Goal: Book appointment/travel/reservation

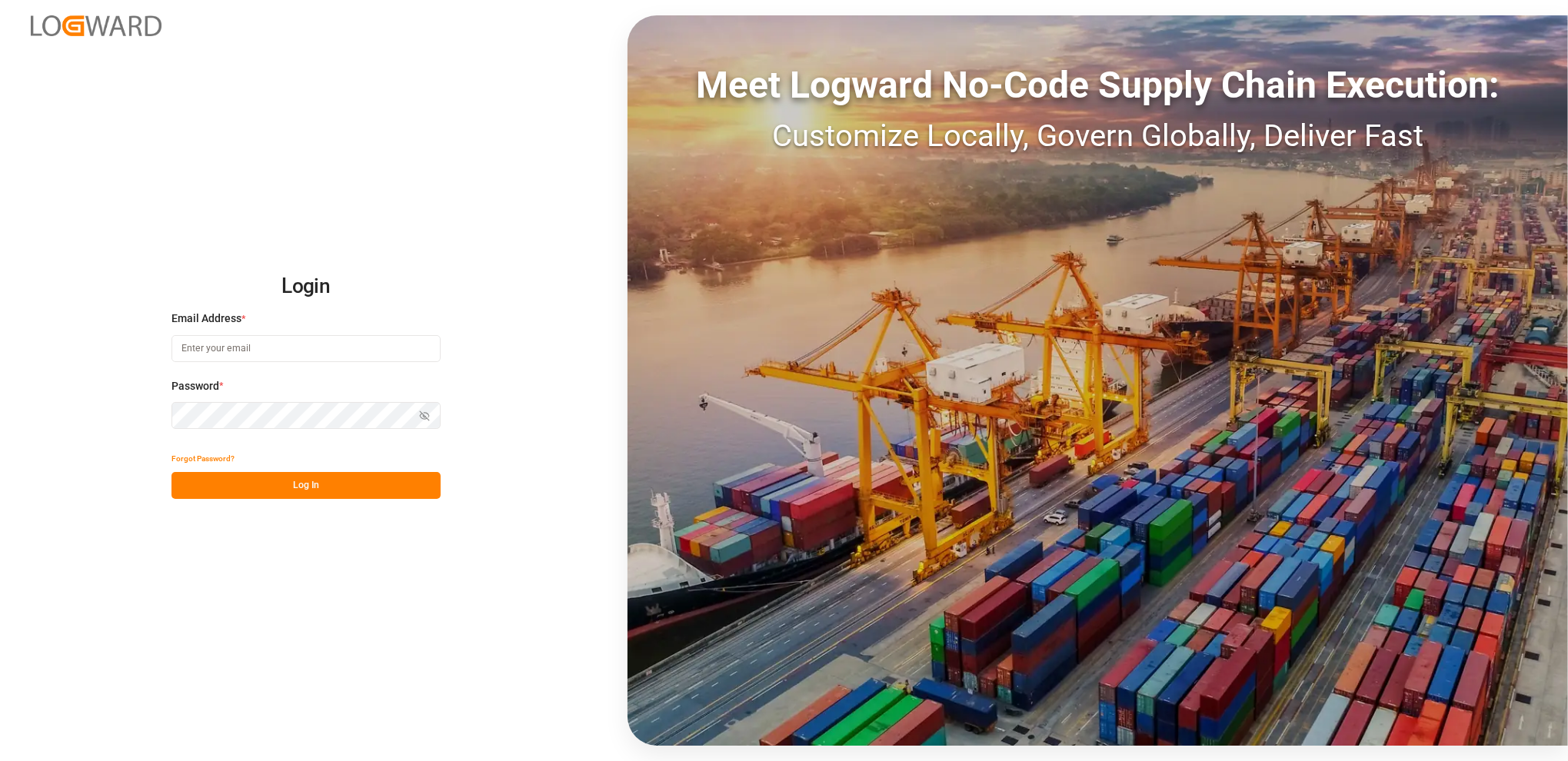
type input "[PERSON_NAME][EMAIL_ADDRESS][DOMAIN_NAME]"
click at [287, 482] on button "Log In" at bounding box center [306, 485] width 269 height 27
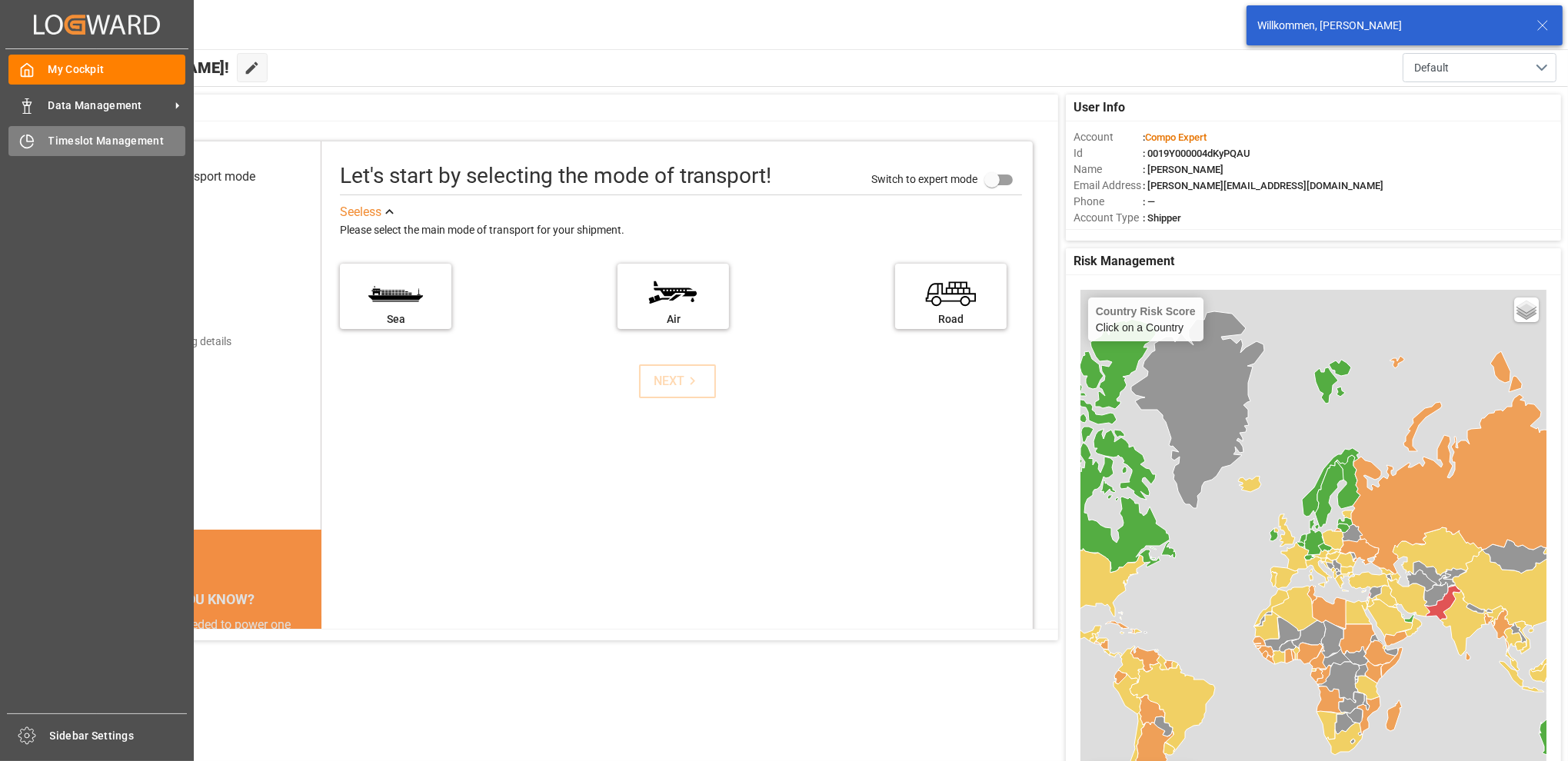
click at [89, 138] on span "Timeslot Management" at bounding box center [117, 141] width 138 height 16
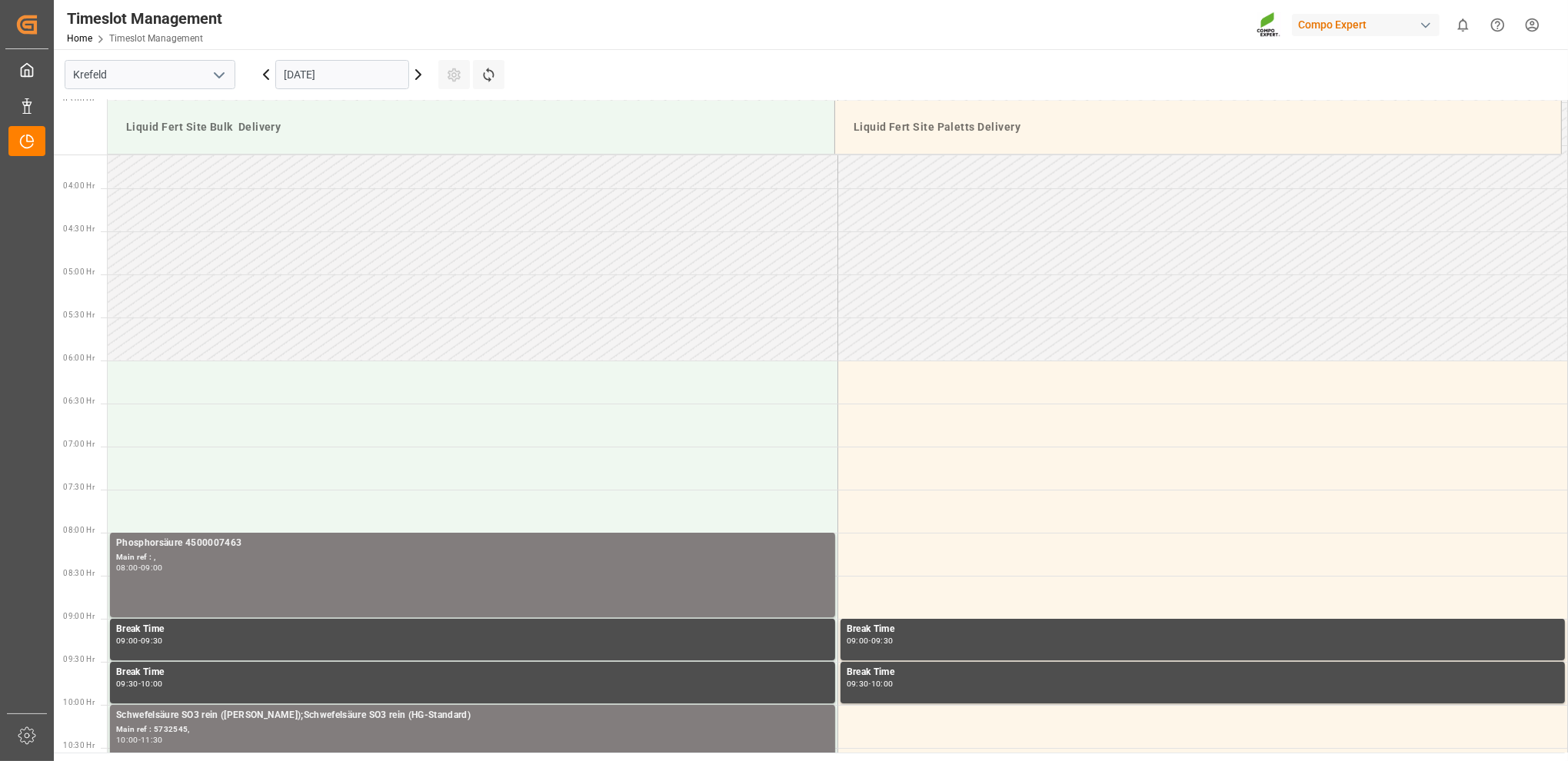
scroll to position [362, 0]
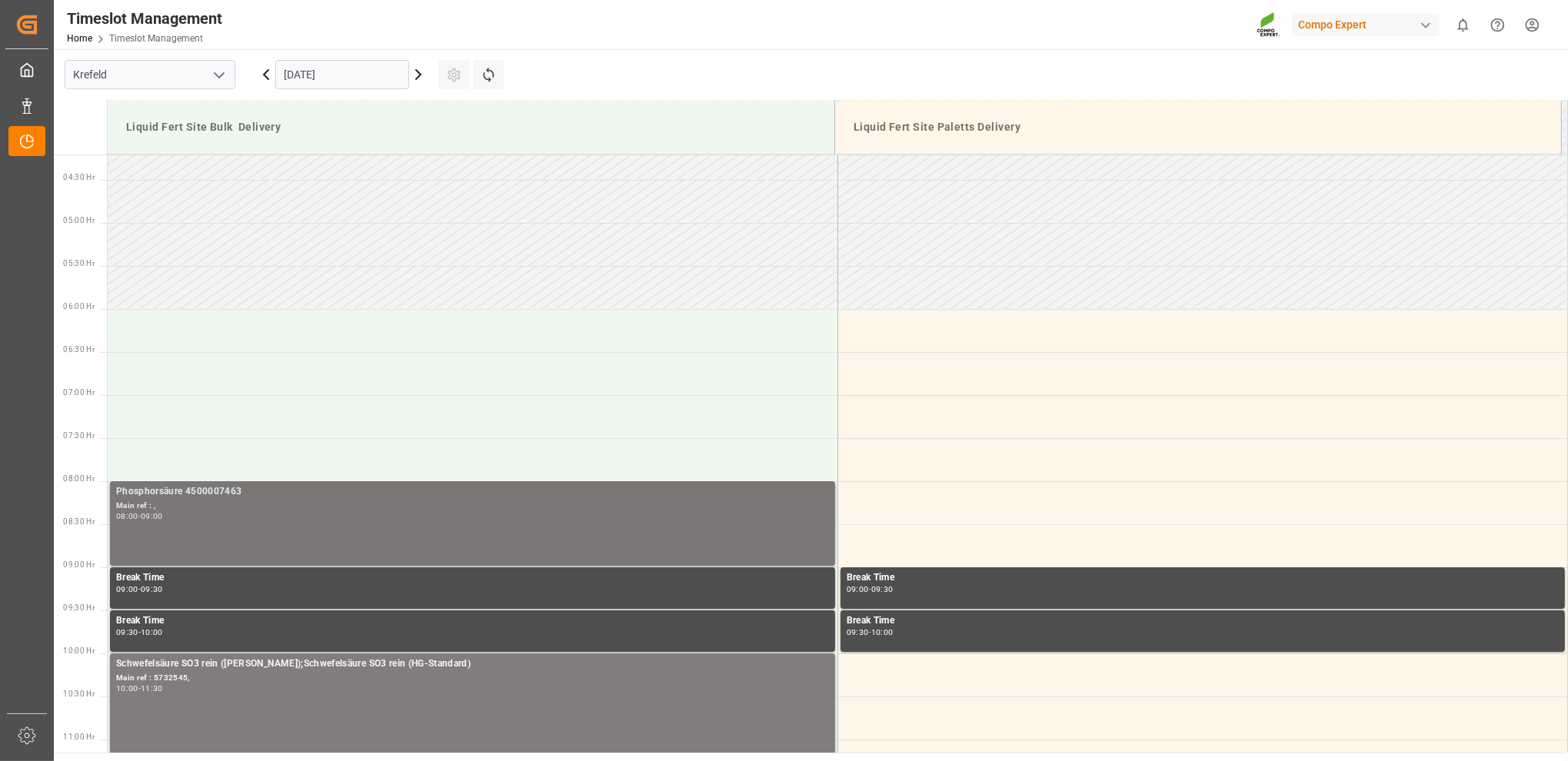
click at [332, 535] on div "Phosphorsäure 4500007463 Main ref : , 08:00 - 09:00" at bounding box center [472, 523] width 713 height 78
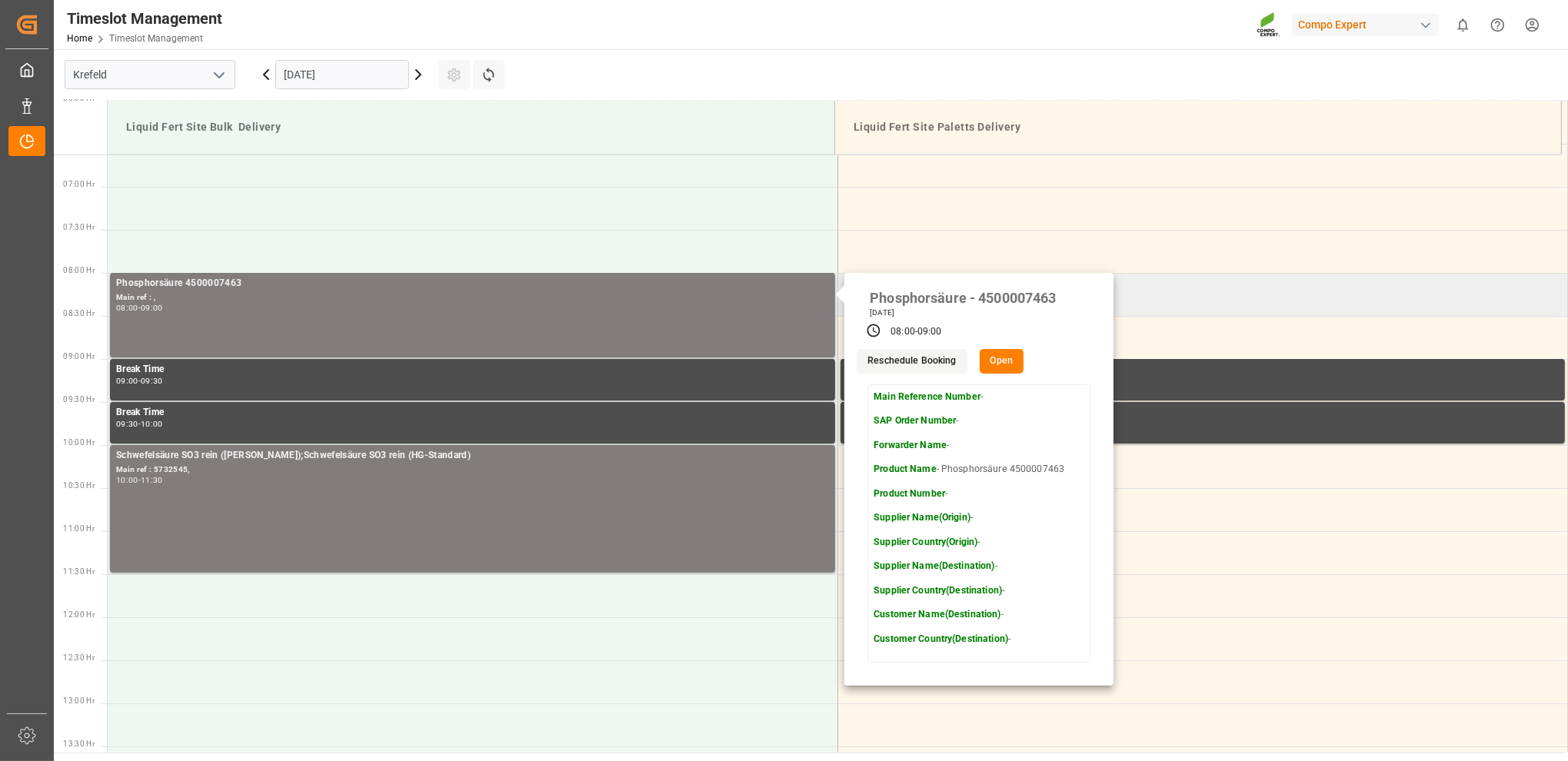
scroll to position [593, 0]
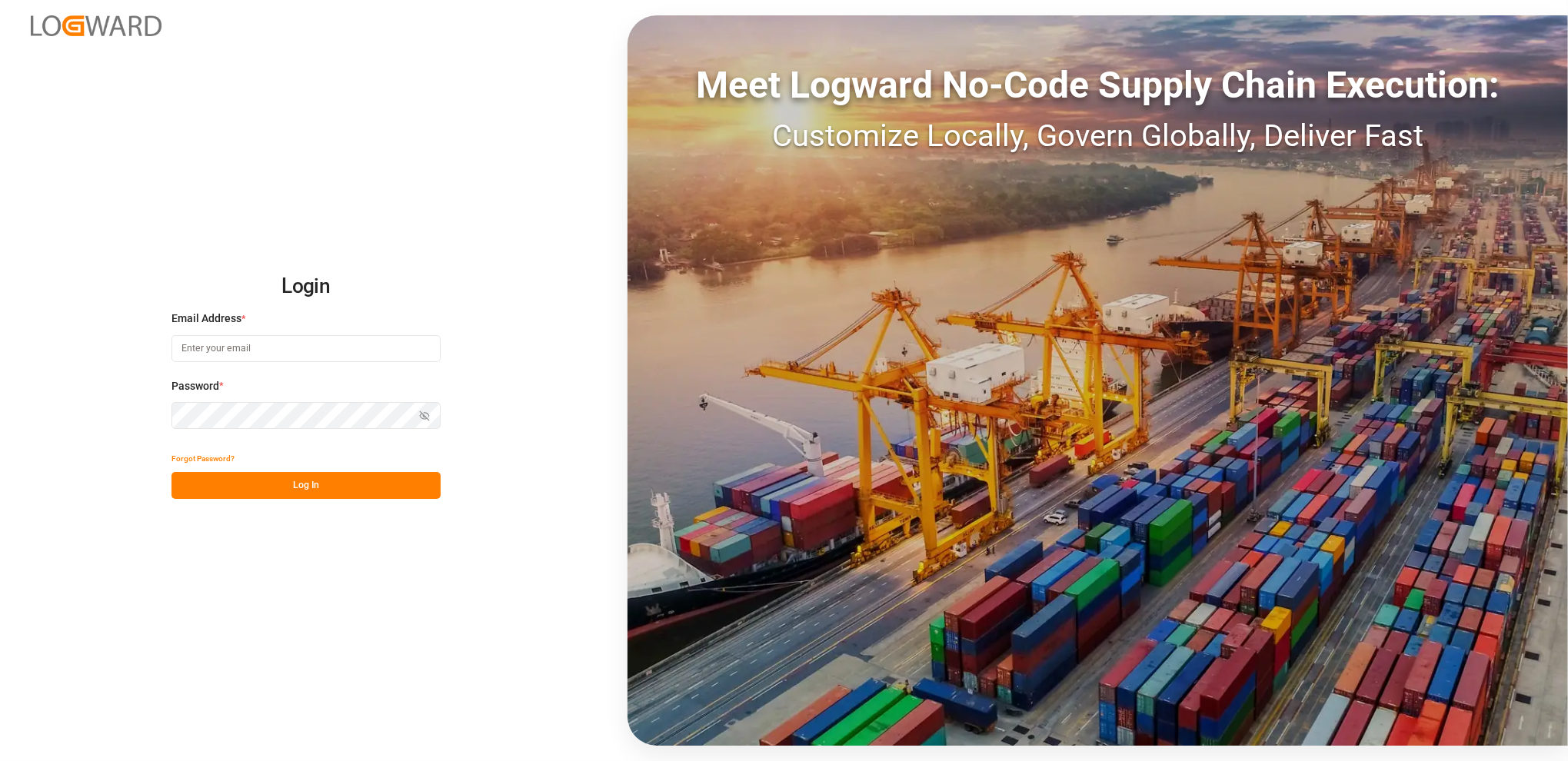
type input "[PERSON_NAME][EMAIL_ADDRESS][DOMAIN_NAME]"
click at [300, 481] on button "Log In" at bounding box center [306, 485] width 269 height 27
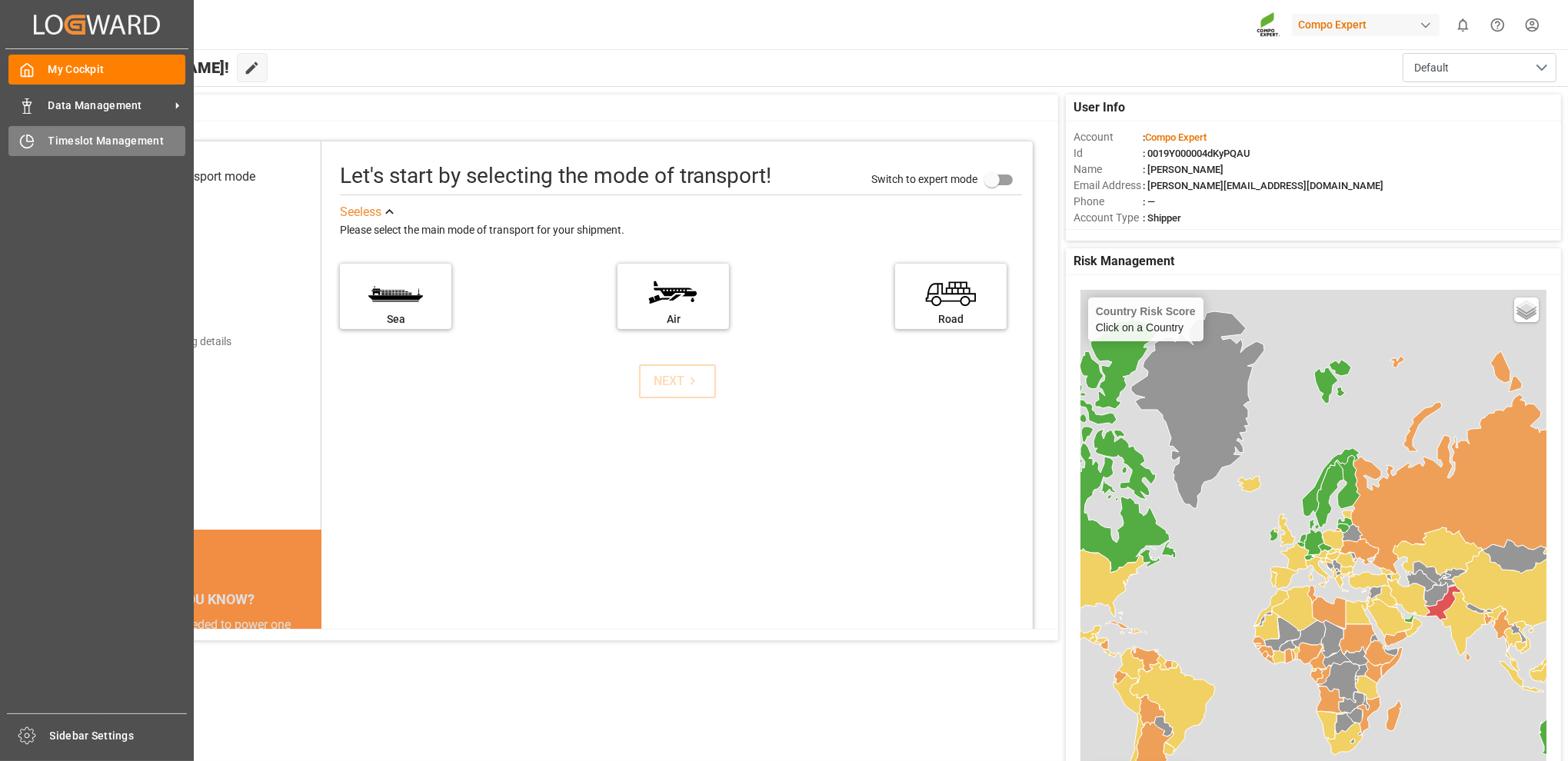
click at [26, 138] on icon at bounding box center [27, 141] width 15 height 15
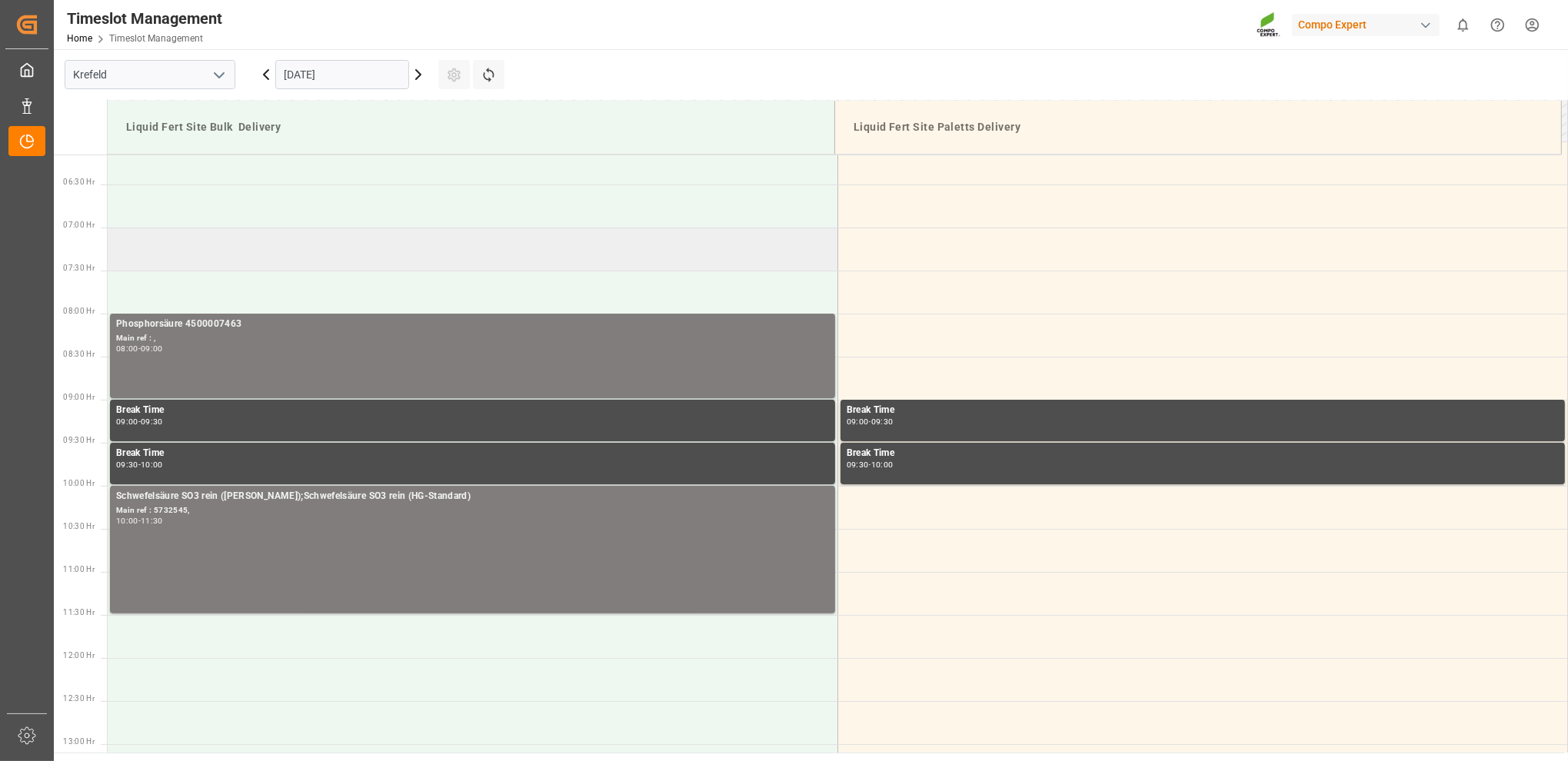
scroll to position [593, 0]
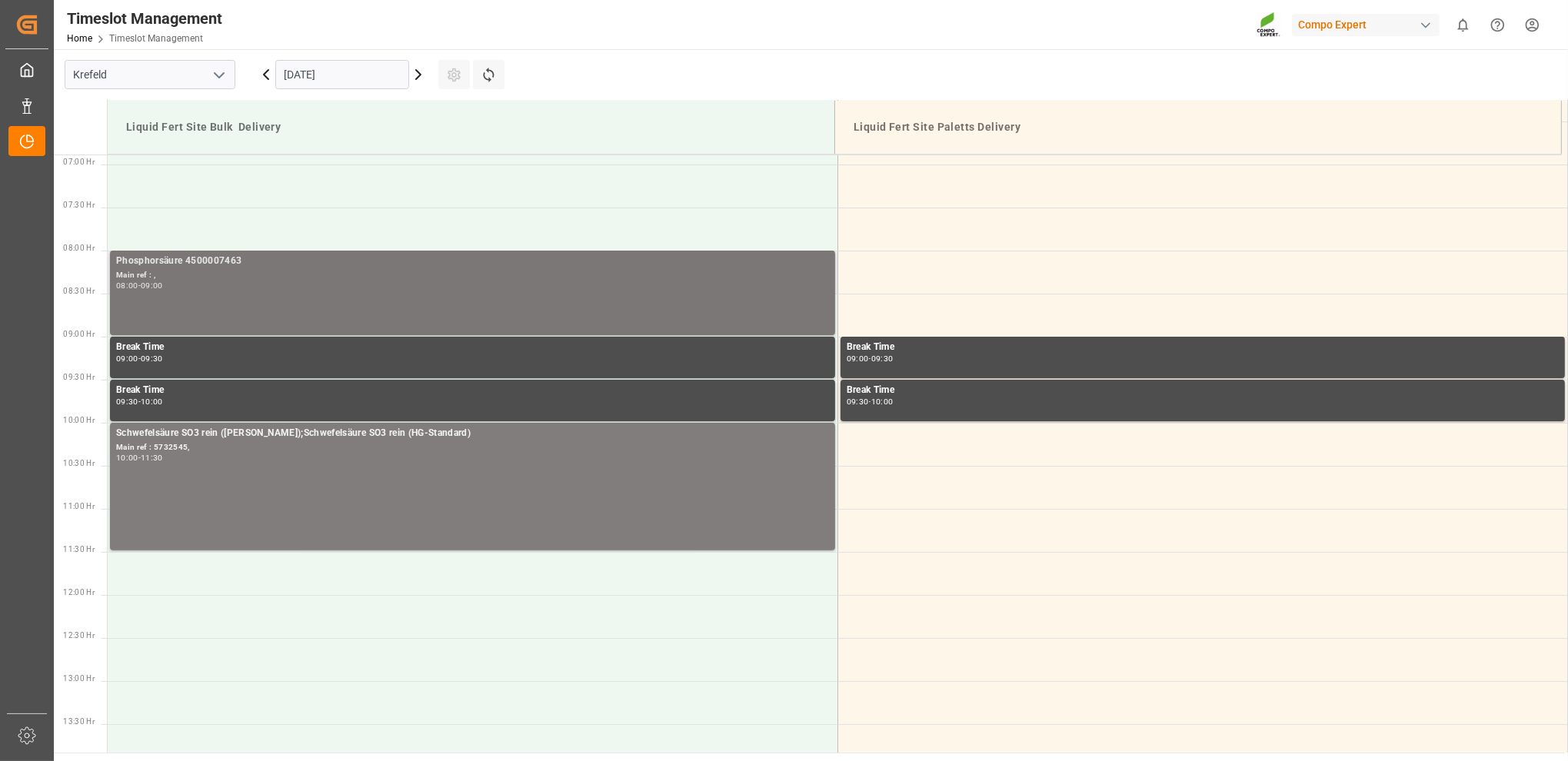
click at [222, 284] on div "08:00 - 09:00" at bounding box center [472, 286] width 713 height 8
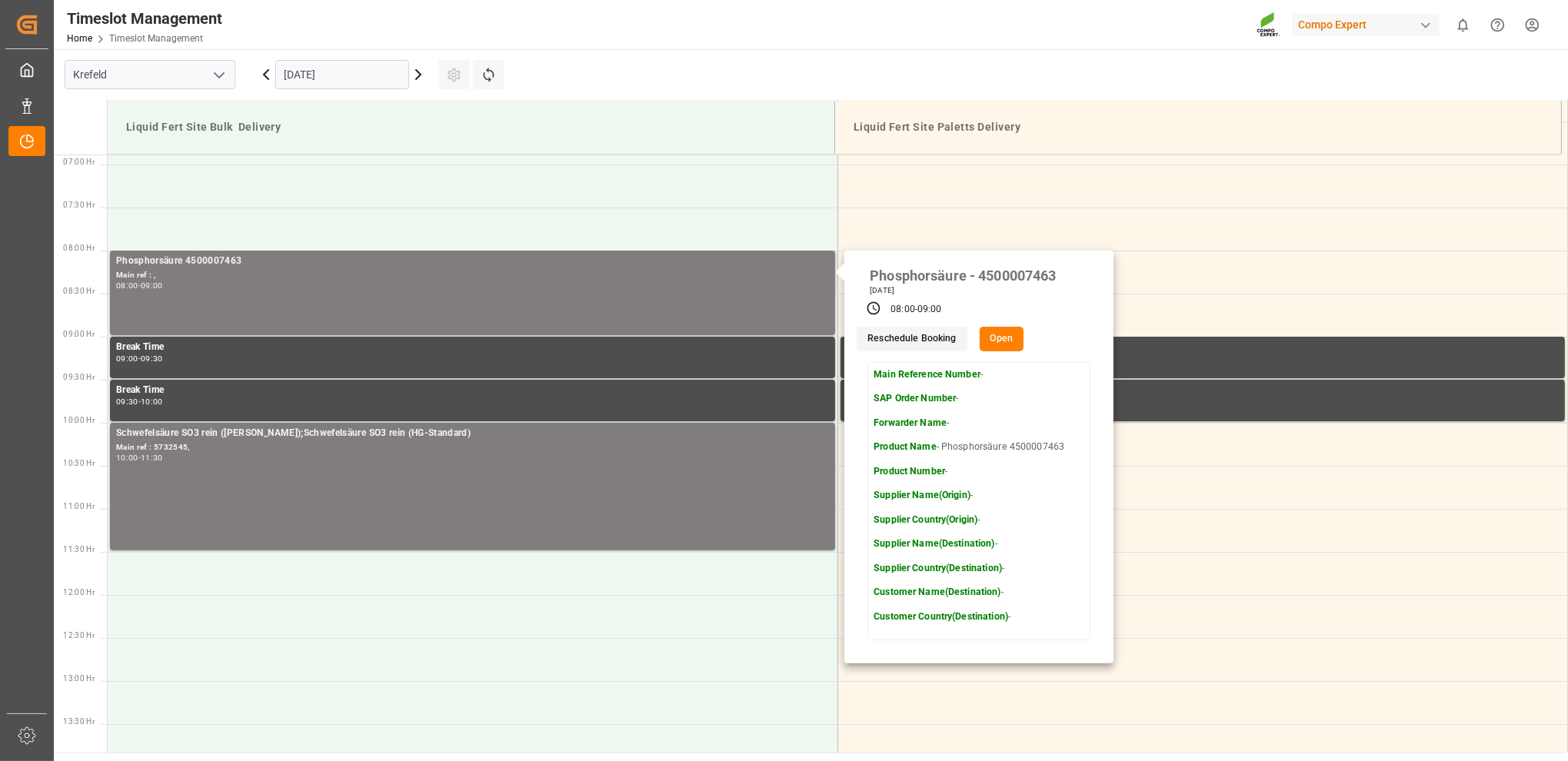
click at [903, 447] on strong "Product Name" at bounding box center [905, 447] width 63 height 11
